Goal: Navigation & Orientation: Find specific page/section

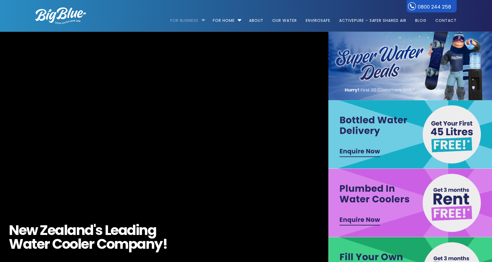
click at [187, 21] on link "For Business" at bounding box center [186, 18] width 32 height 36
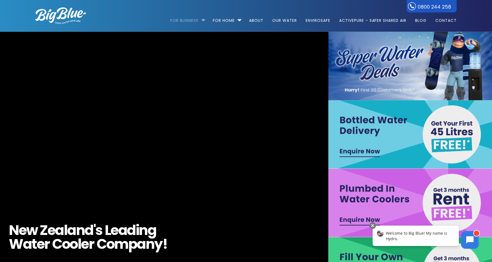
click at [195, 20] on link "For Business" at bounding box center [186, 18] width 32 height 36
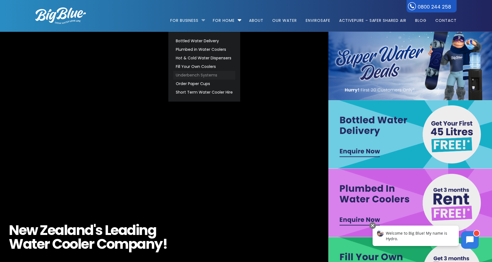
click at [194, 75] on link "Underbench Systems" at bounding box center [204, 75] width 62 height 9
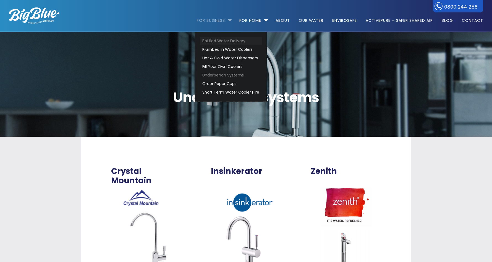
click at [228, 42] on link "Bottled Water Delivery" at bounding box center [231, 41] width 62 height 9
